Goal: Transaction & Acquisition: Purchase product/service

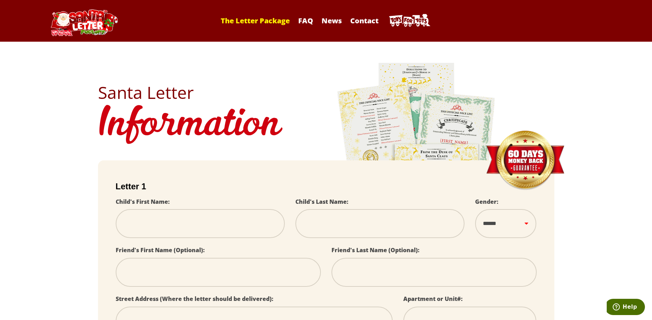
click at [246, 23] on link "The Letter Package" at bounding box center [255, 21] width 76 height 10
select select
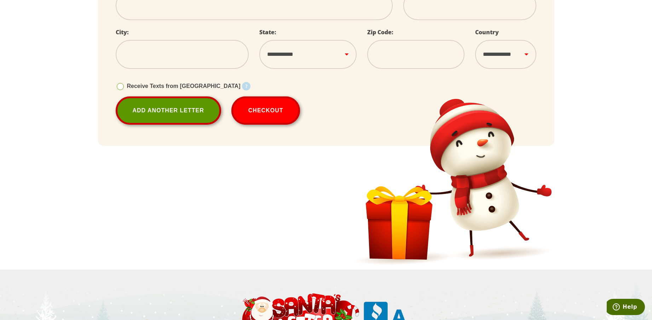
scroll to position [318, 0]
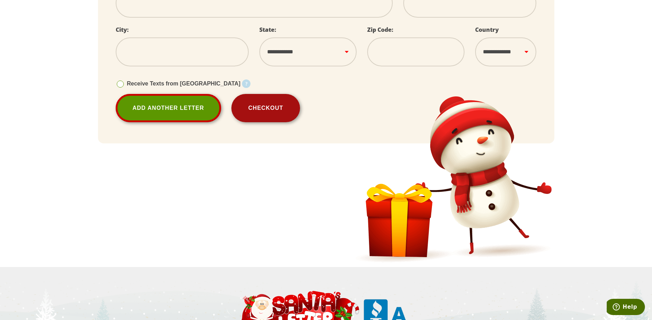
click at [266, 101] on button "Checkout" at bounding box center [265, 108] width 69 height 28
select select
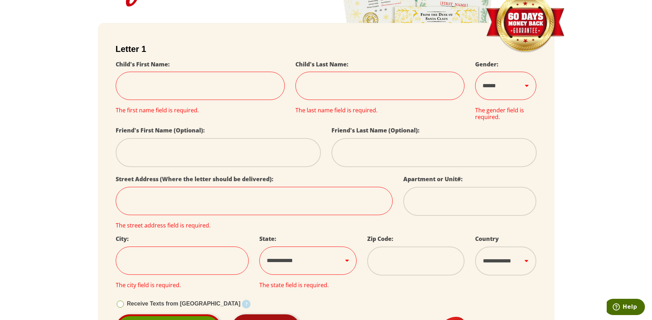
scroll to position [123, 0]
